Goal: Find specific page/section

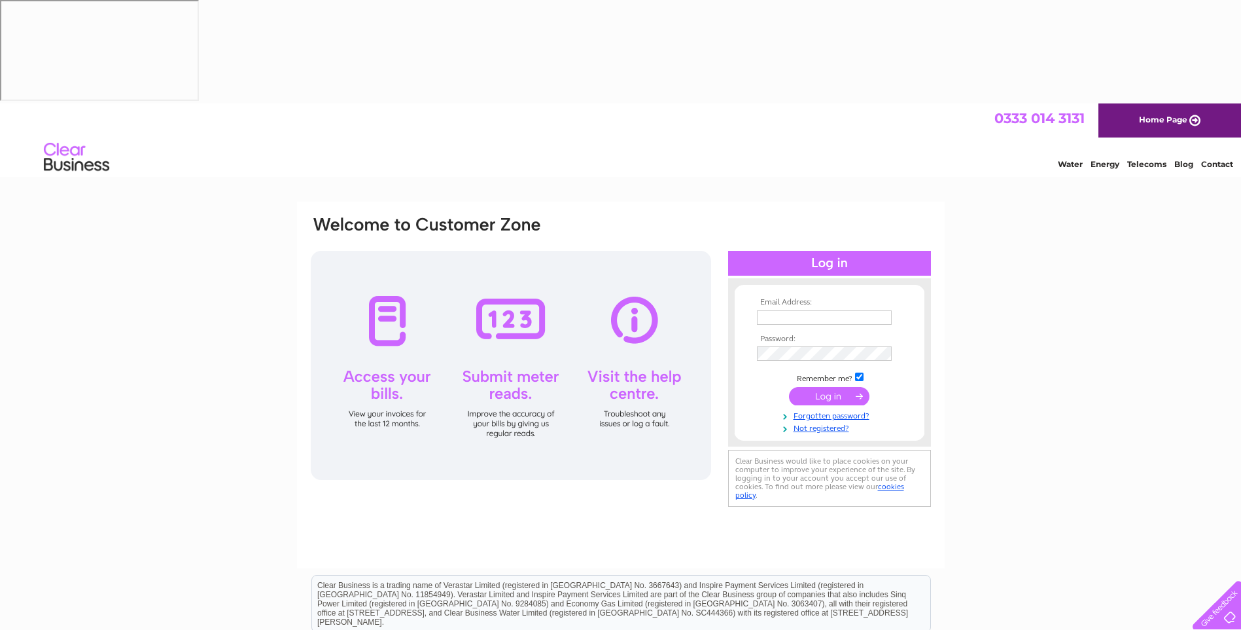
type input "[PERSON_NAME][EMAIL_ADDRESS][PERSON_NAME][PERSON_NAME][DOMAIN_NAME]"
click at [810, 387] on input "submit" at bounding box center [829, 396] width 80 height 18
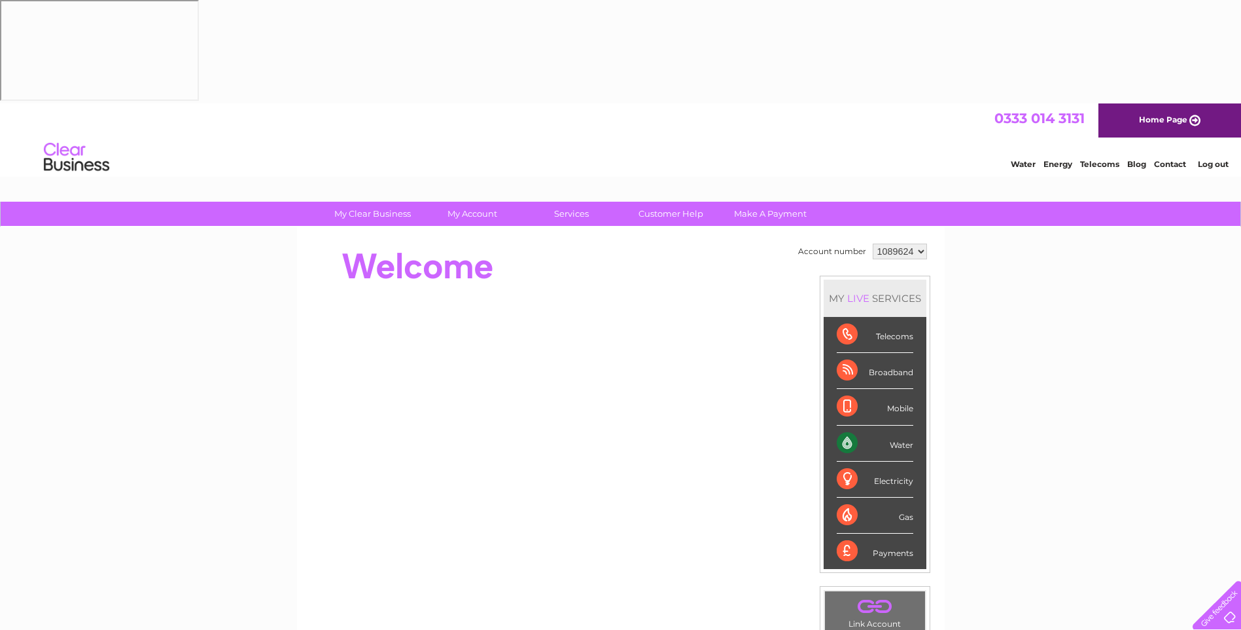
click at [894, 533] on div "Payments" at bounding box center [875, 550] width 77 height 35
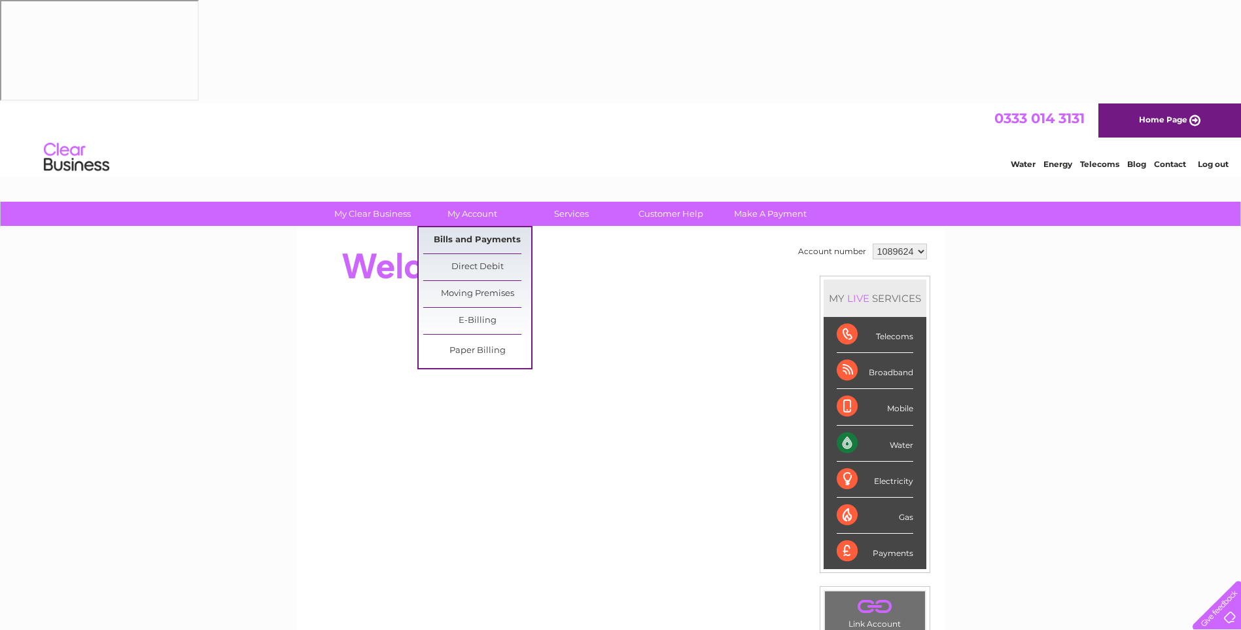
click at [462, 227] on link "Bills and Payments" at bounding box center [477, 240] width 108 height 26
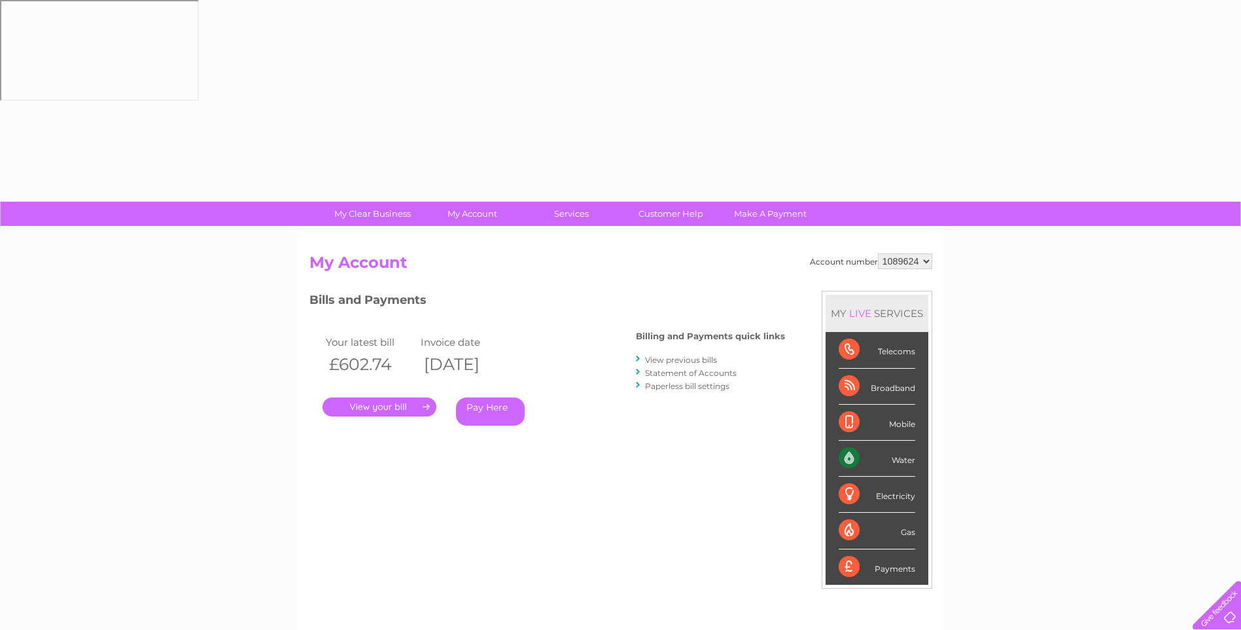
click at [462, 227] on div "Account number 1089624 My Account MY LIVE SERVICES Telecoms Broadband Mobile Wa…" at bounding box center [621, 443] width 648 height 433
